Goal: Information Seeking & Learning: Learn about a topic

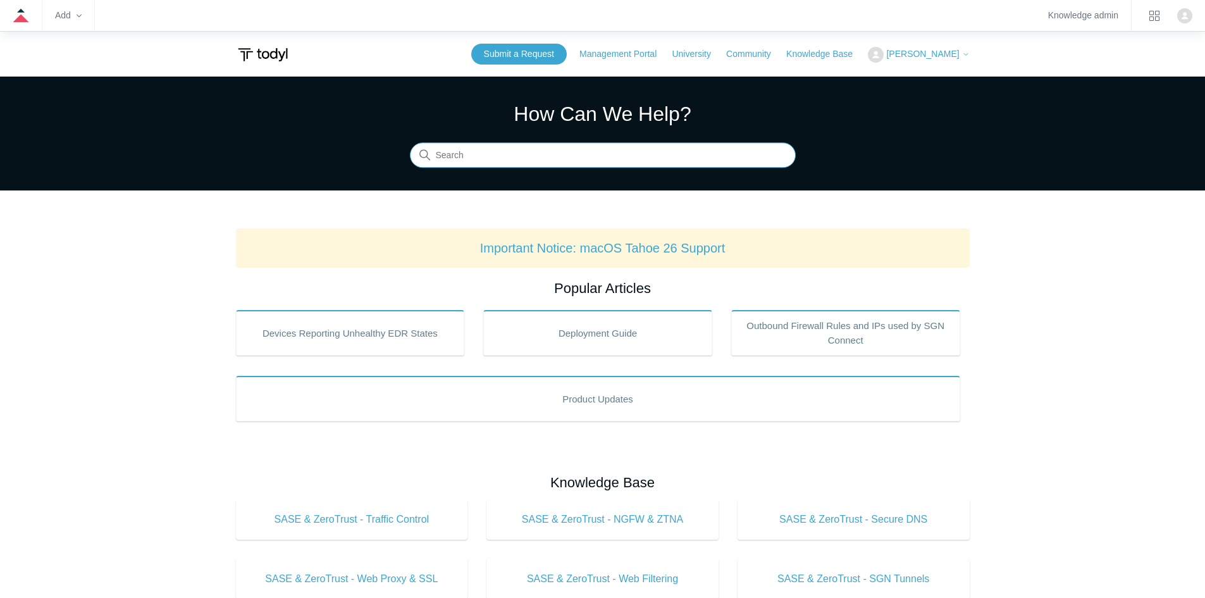
click at [562, 154] on input "Search" at bounding box center [603, 155] width 386 height 25
type input "agent uninstall"
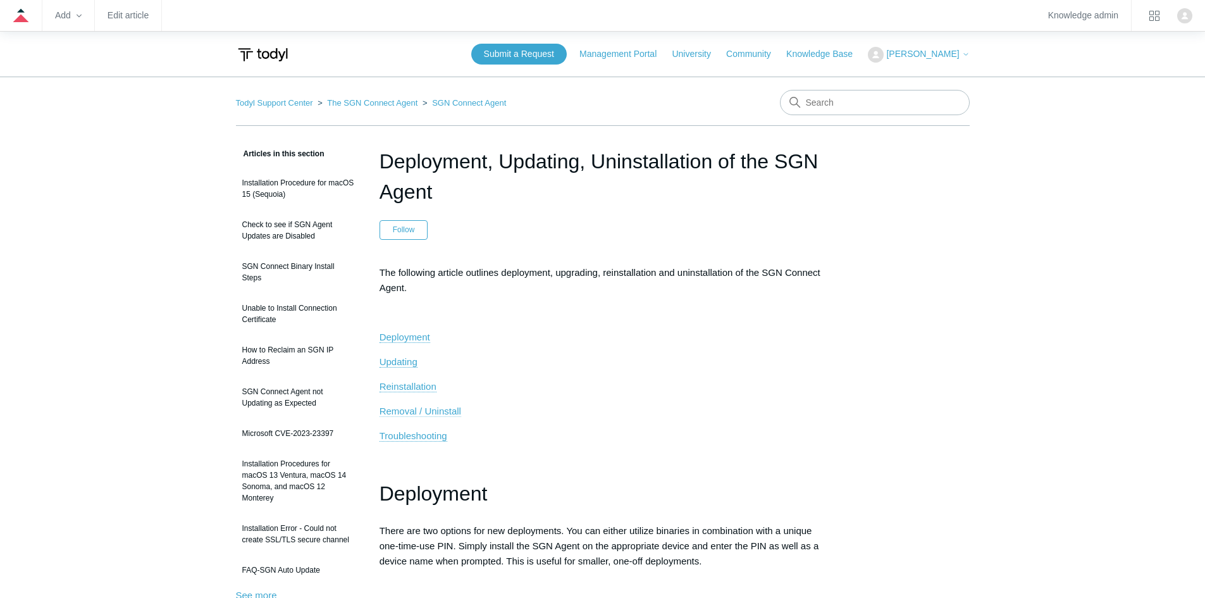
click at [421, 408] on span "Removal / Uninstall" at bounding box center [421, 411] width 82 height 11
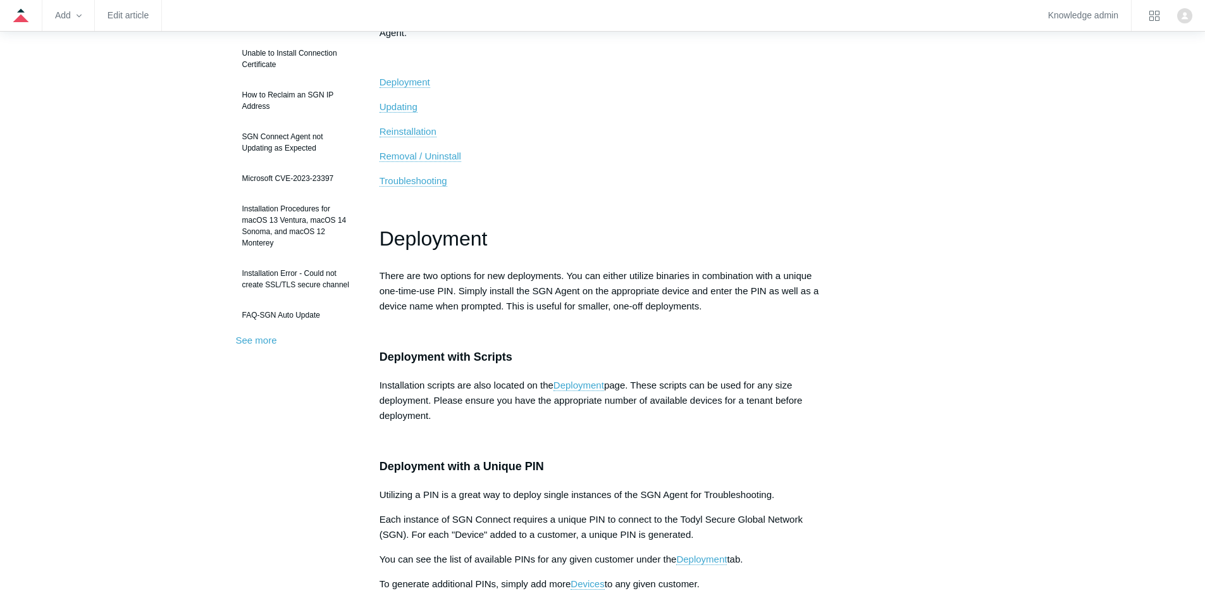
scroll to position [361, 0]
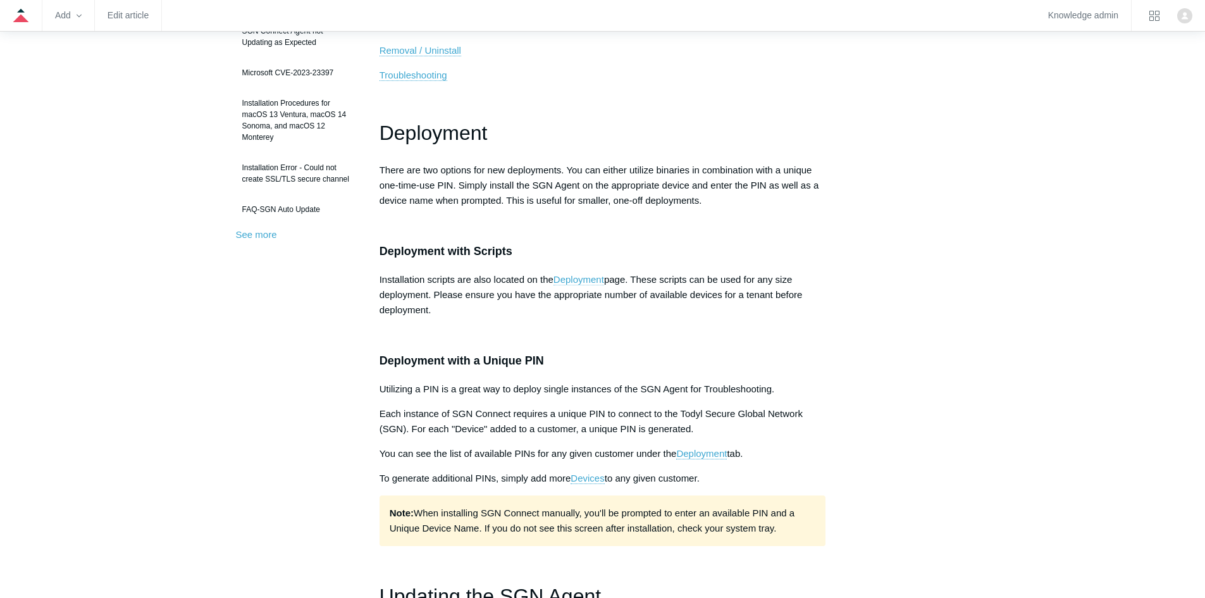
click at [592, 280] on link "Deployment" at bounding box center [579, 279] width 51 height 11
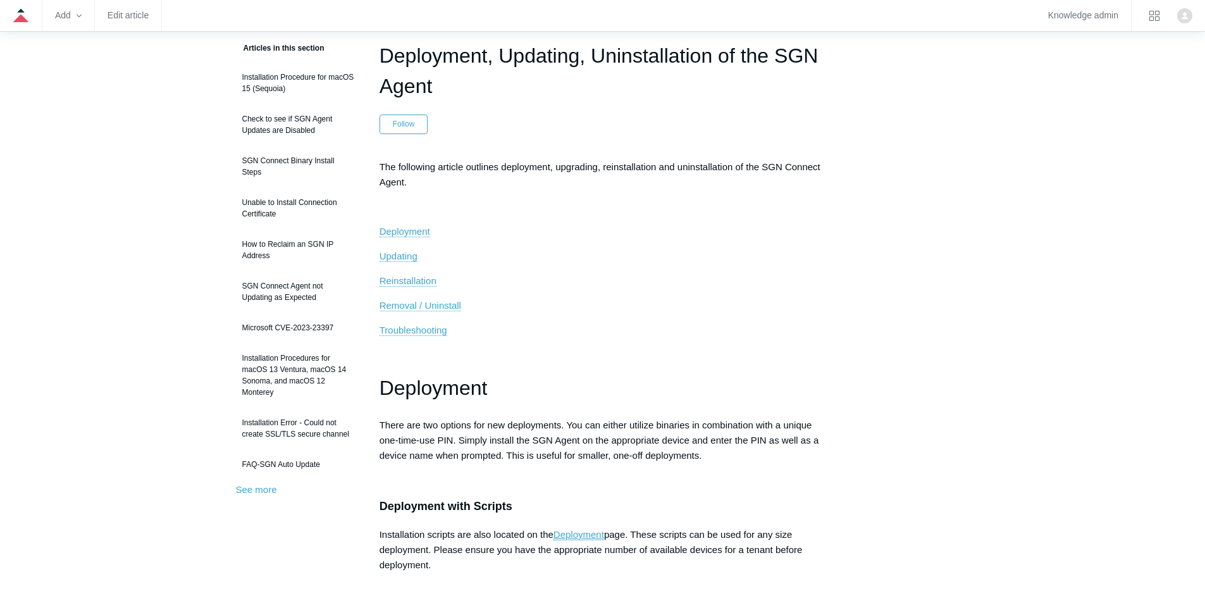
scroll to position [0, 0]
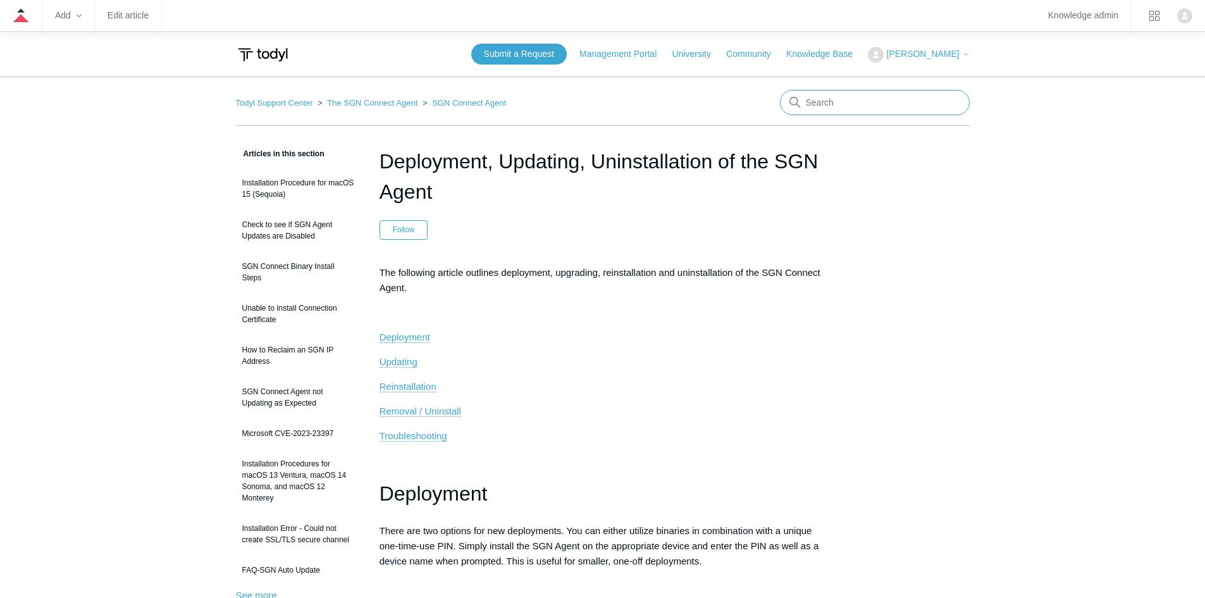
click at [887, 103] on input "Search" at bounding box center [875, 102] width 190 height 25
type input "Help"
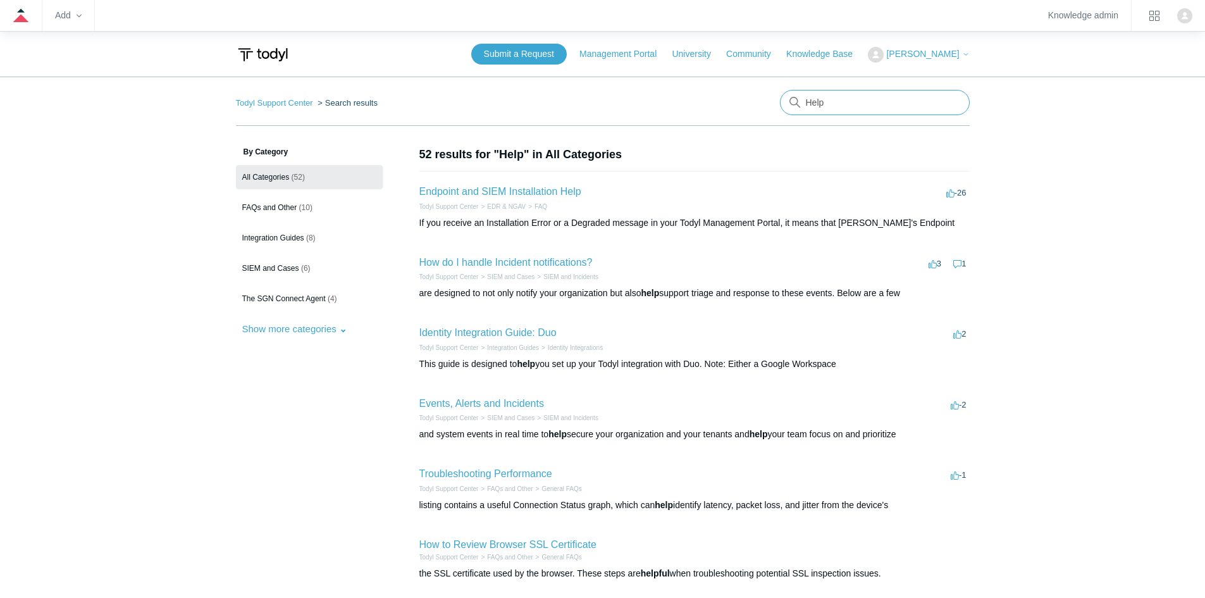
drag, startPoint x: 868, startPoint y: 109, endPoint x: 684, endPoint y: 115, distance: 184.3
click at [684, 115] on nav "Todyl Support Center Search results There are no matching results in this help …" at bounding box center [603, 108] width 734 height 36
type input "sgn agent"
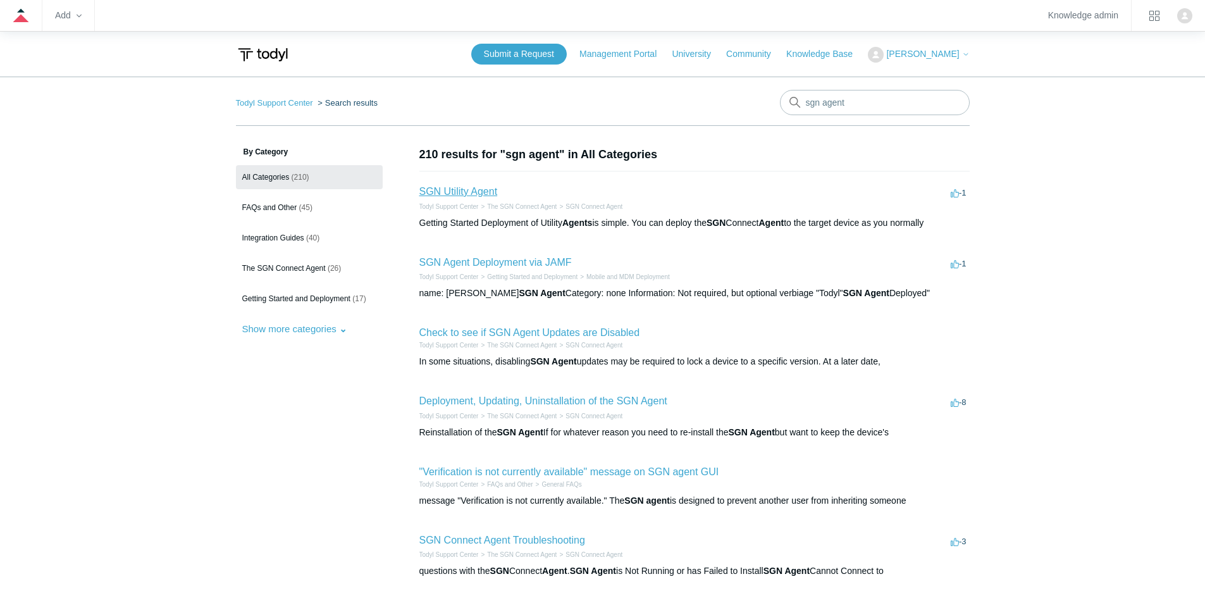
click at [447, 189] on link "SGN Utility Agent" at bounding box center [459, 191] width 78 height 11
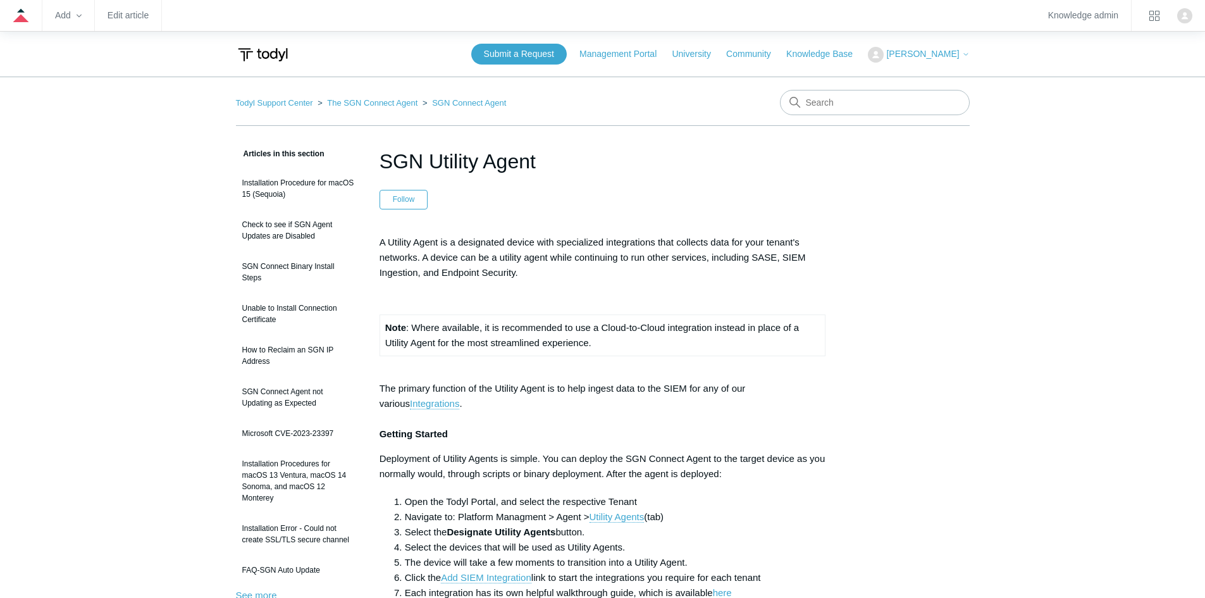
drag, startPoint x: 42, startPoint y: 152, endPoint x: 150, endPoint y: 49, distance: 149.1
click at [866, 109] on input "Search" at bounding box center [875, 102] width 190 height 25
type input "Firewall DNS"
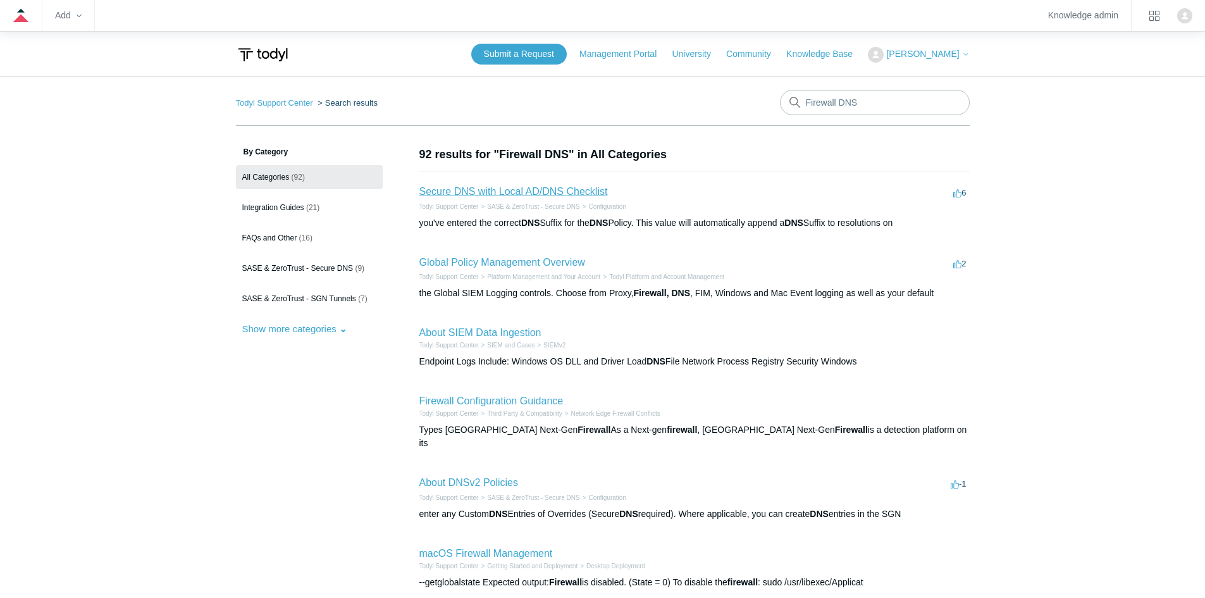
click at [514, 193] on link "Secure DNS with Local AD/DNS Checklist" at bounding box center [514, 191] width 189 height 11
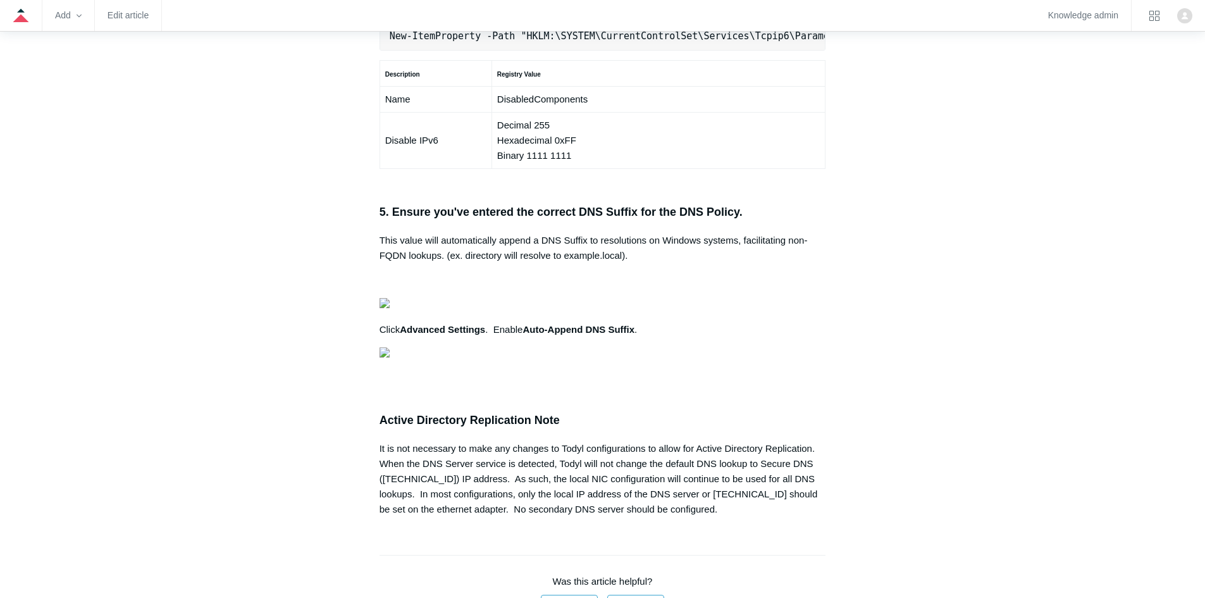
scroll to position [0, 154]
copy pre "New-NetFirewallRule -DisplayName "Todyl SGN Network" -Direction Inbound -Progra…"
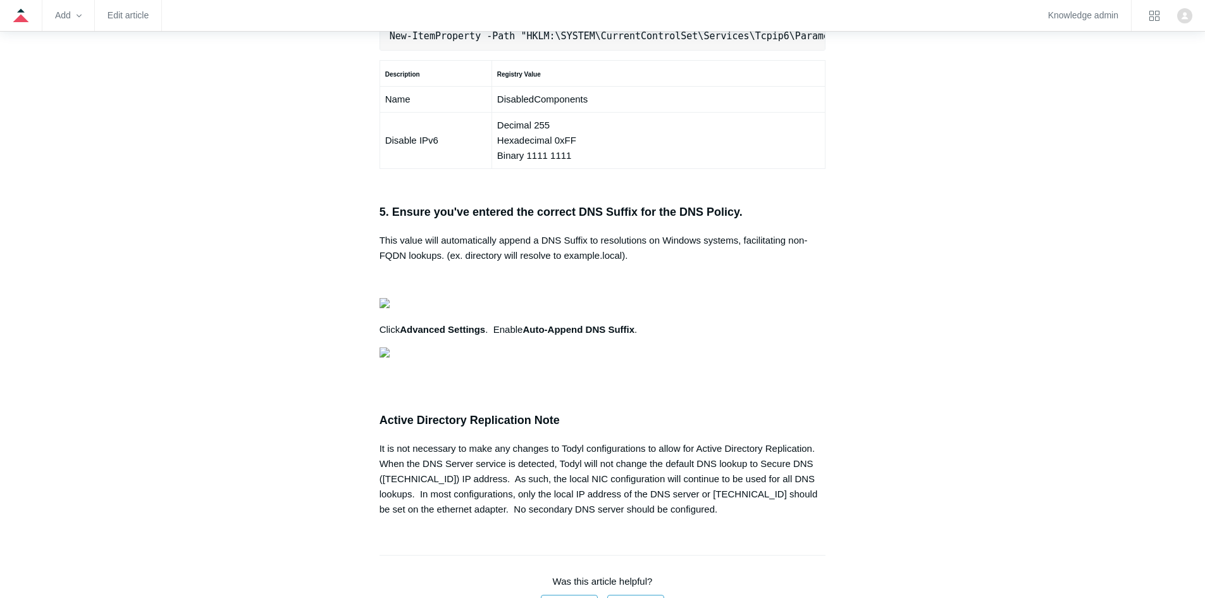
click at [46, 198] on main "Todyl Support Center SASE & ZeroTrust - Secure DNS Configuration Articles in th…" at bounding box center [602, 34] width 1205 height 1814
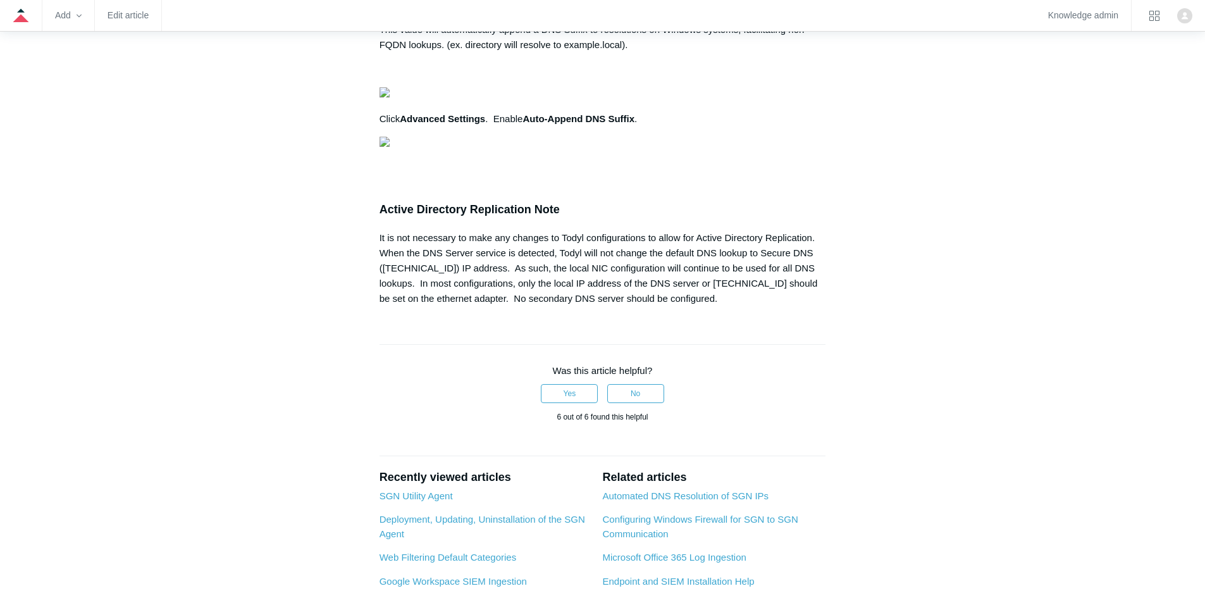
scroll to position [1266, 0]
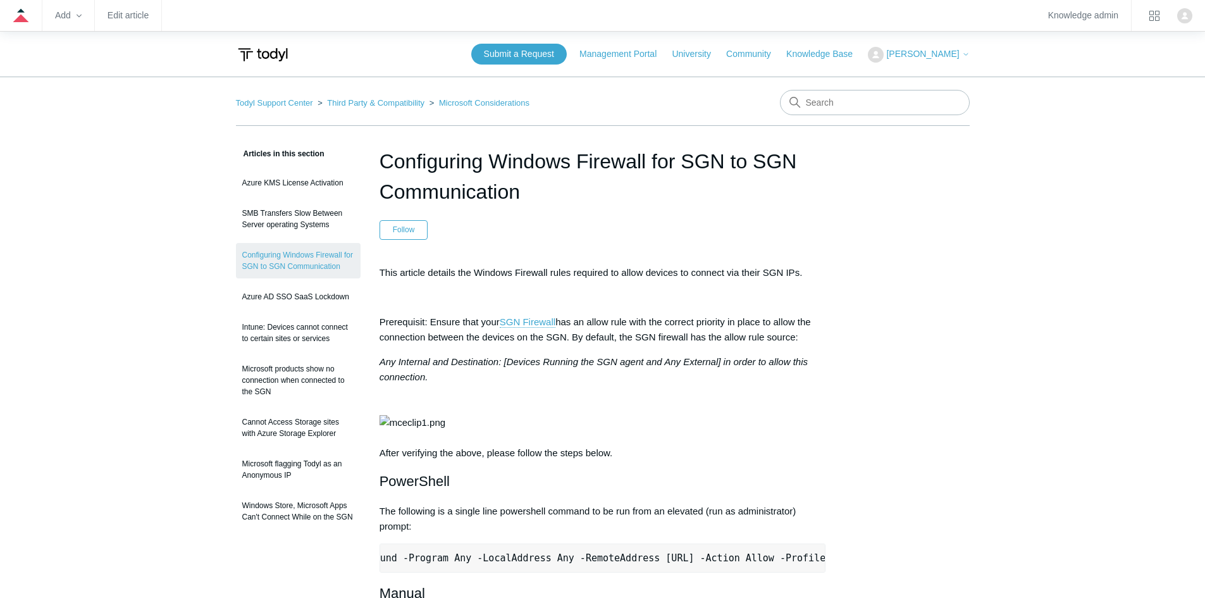
click at [723, 279] on p "This article details the Windows Firewall rules required to allow devices to co…" at bounding box center [603, 272] width 447 height 15
drag, startPoint x: 59, startPoint y: 175, endPoint x: 128, endPoint y: 137, distance: 78.2
click at [913, 104] on input "Search" at bounding box center [875, 102] width 190 height 25
type input "L"
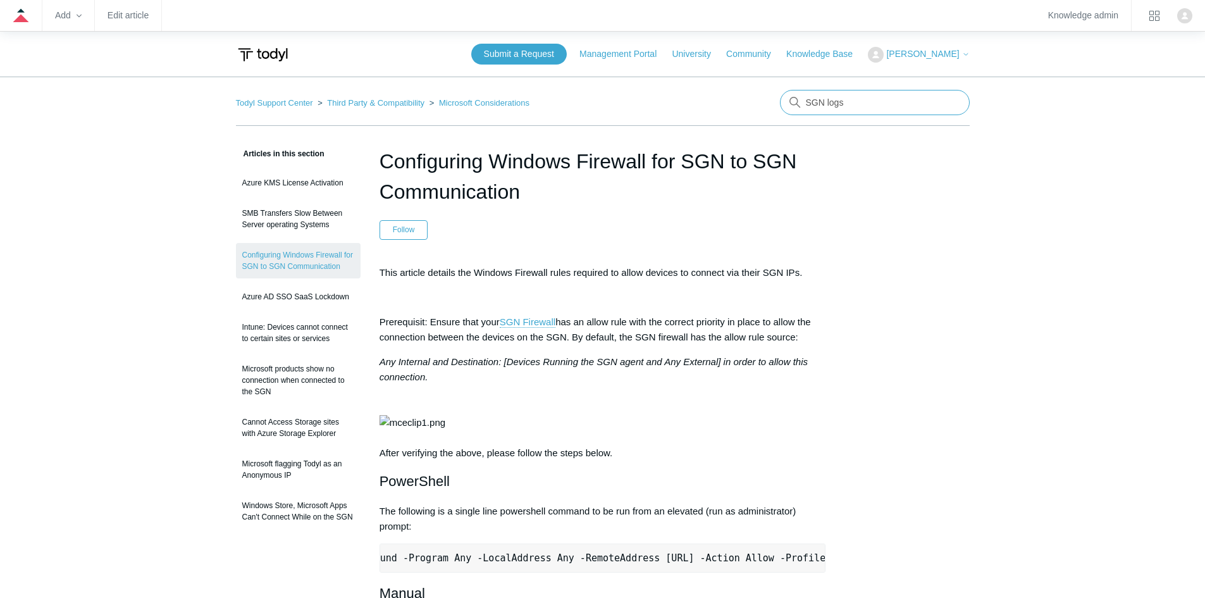
type input "SGN logs"
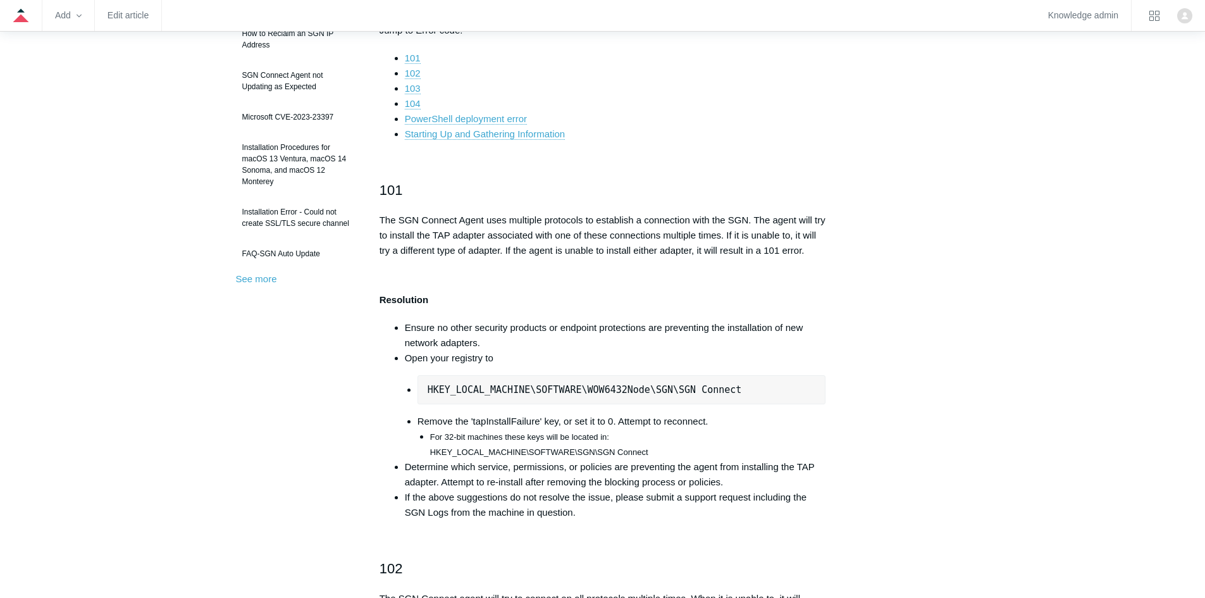
scroll to position [211, 0]
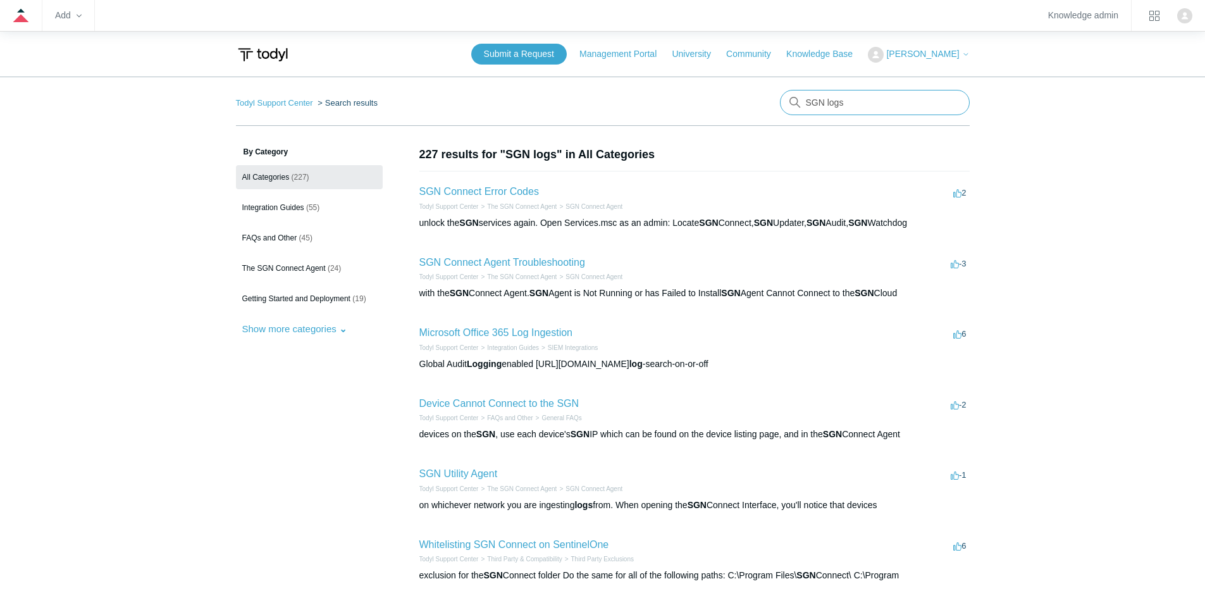
drag, startPoint x: 880, startPoint y: 100, endPoint x: 644, endPoint y: 129, distance: 237.8
click at [644, 129] on div "Todyl Support Center Search results There are no matching results in this help …" at bounding box center [603, 506] width 734 height 833
type input "SGN agent"
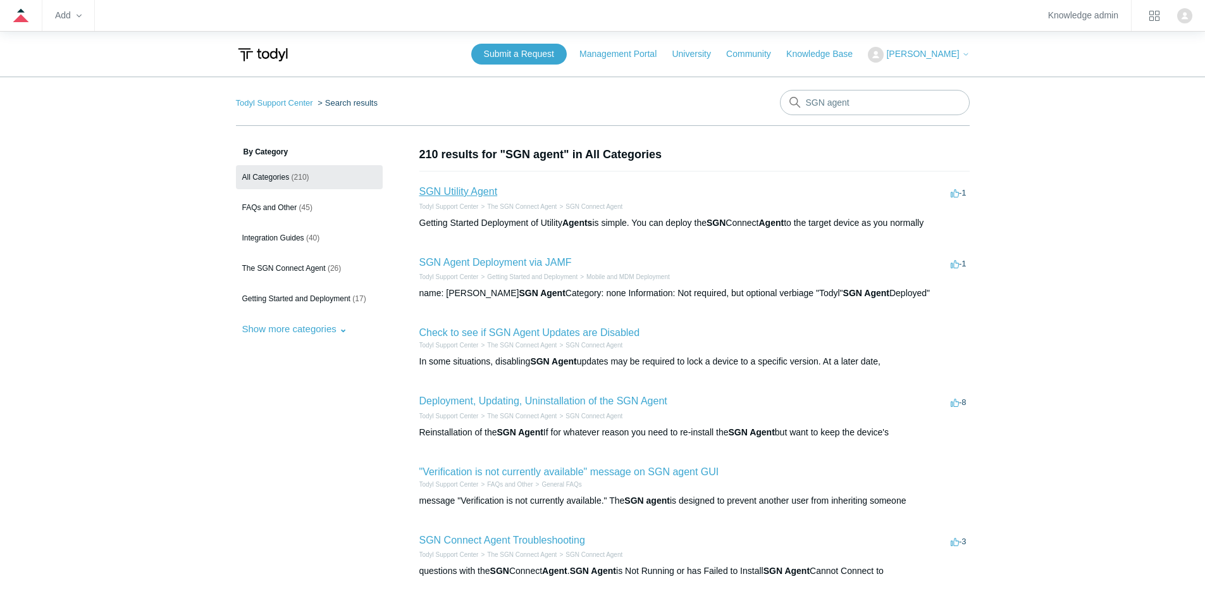
click at [488, 187] on link "SGN Utility Agent" at bounding box center [459, 191] width 78 height 11
click at [484, 196] on link "SGN Utility Agent" at bounding box center [459, 191] width 78 height 11
drag, startPoint x: 873, startPoint y: 102, endPoint x: 723, endPoint y: 108, distance: 150.1
click at [723, 108] on nav "Todyl Support Center Search results SGN agent" at bounding box center [603, 108] width 734 height 36
type input "SGN client"
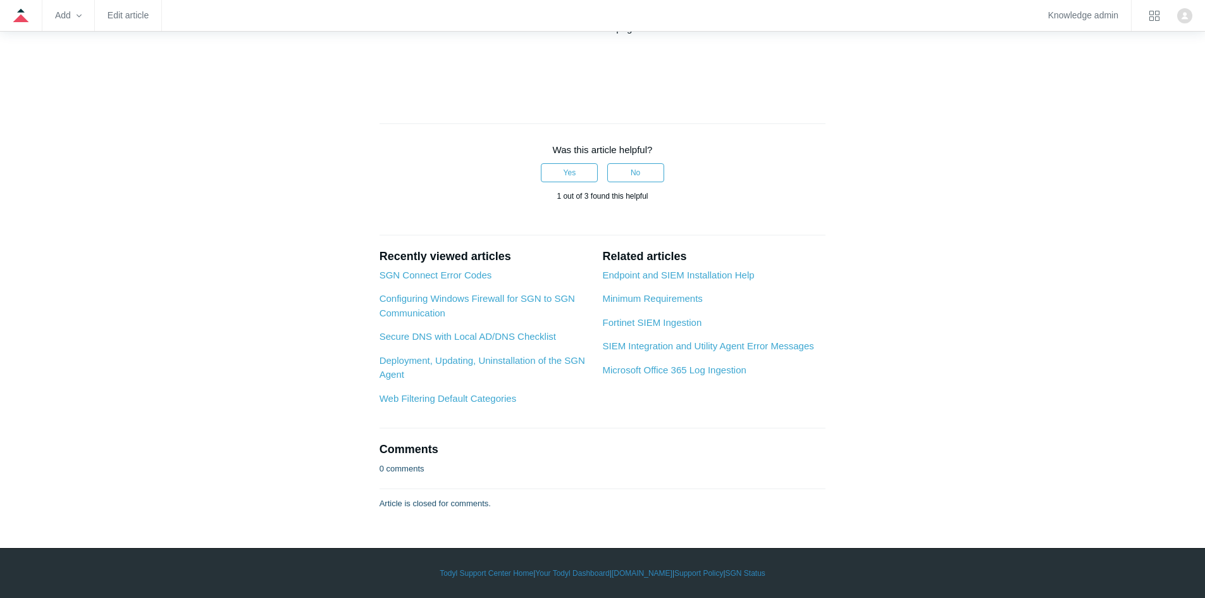
scroll to position [1267, 0]
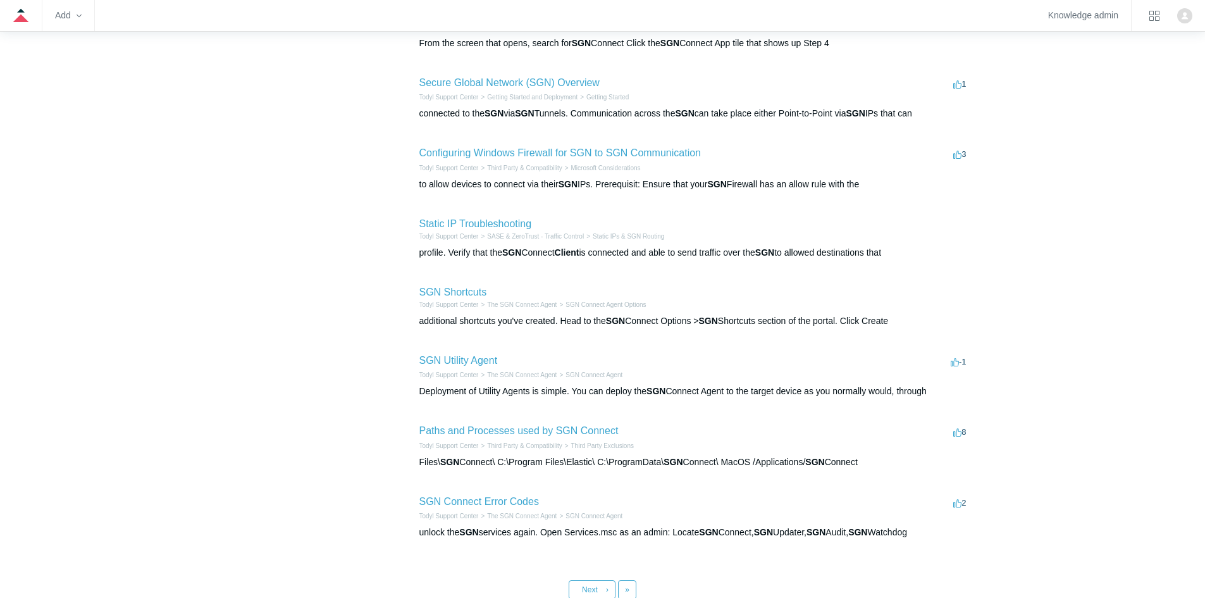
scroll to position [406, 0]
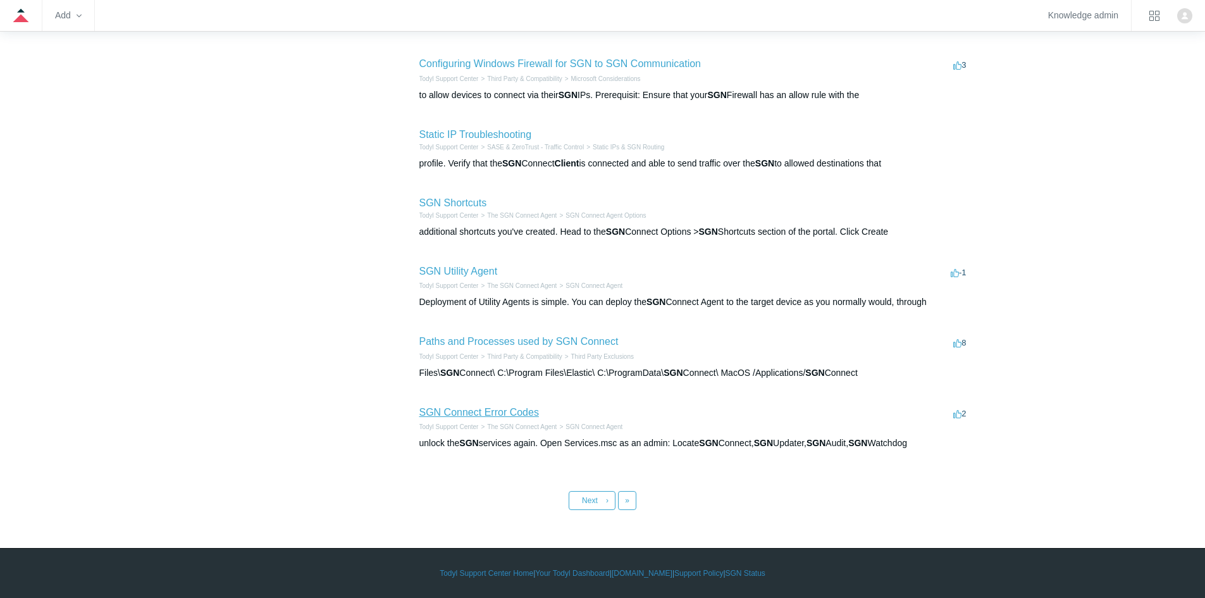
click at [504, 411] on link "SGN Connect Error Codes" at bounding box center [480, 412] width 120 height 11
